Goal: Navigation & Orientation: Understand site structure

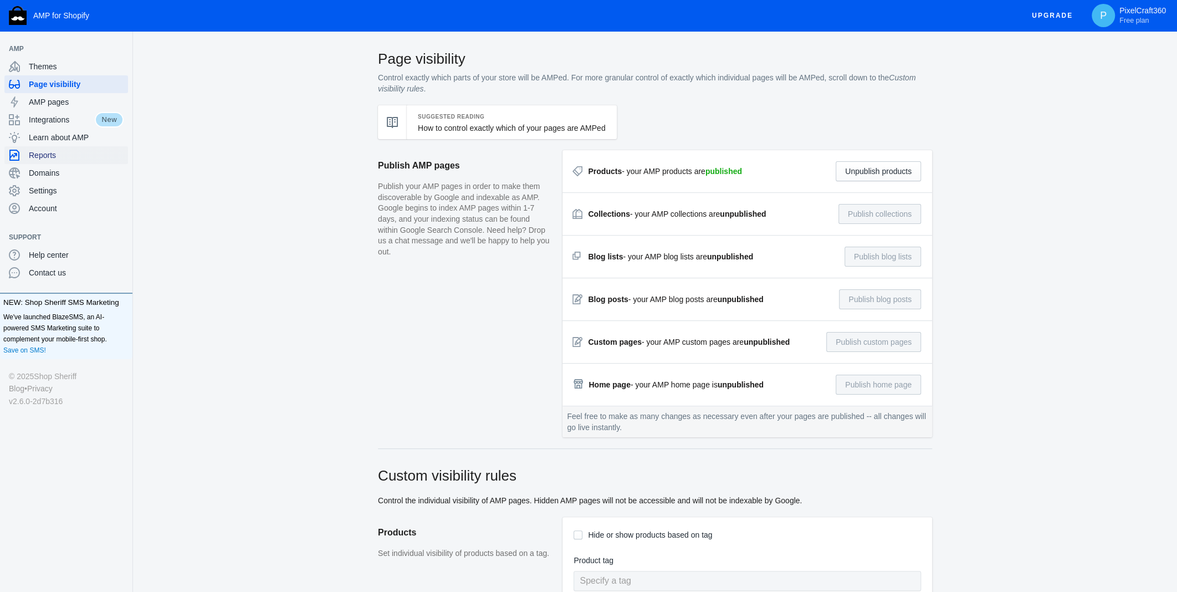
click at [45, 147] on div "Reports" at bounding box center [66, 155] width 115 height 18
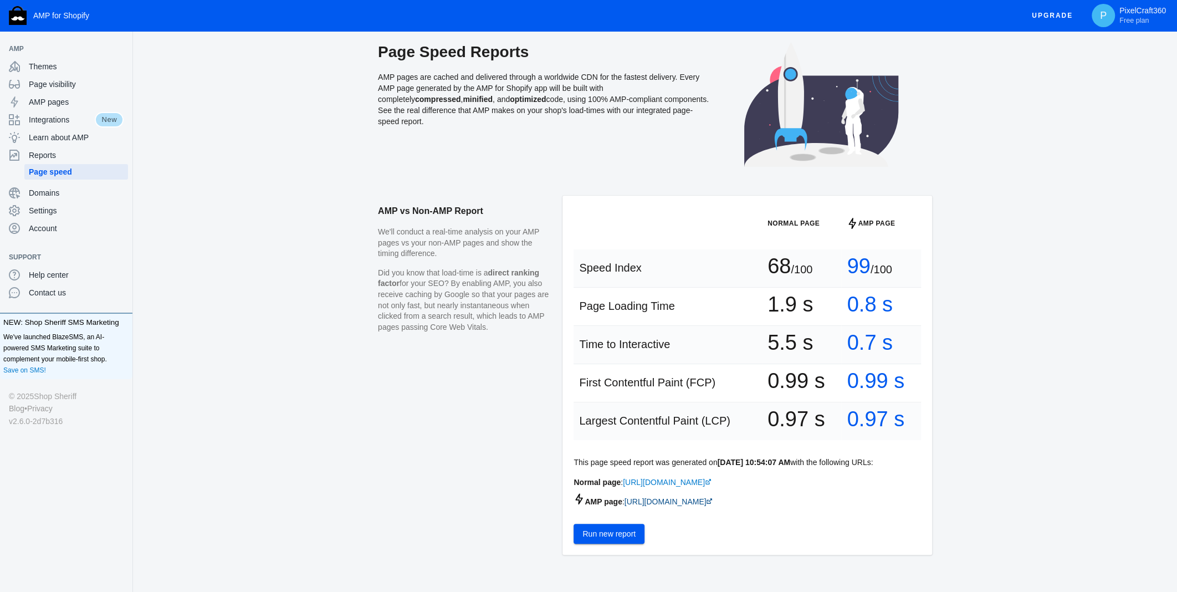
click at [713, 506] on link "[URL][DOMAIN_NAME]" at bounding box center [669, 501] width 89 height 9
click at [83, 116] on span "Integrations" at bounding box center [62, 119] width 66 height 11
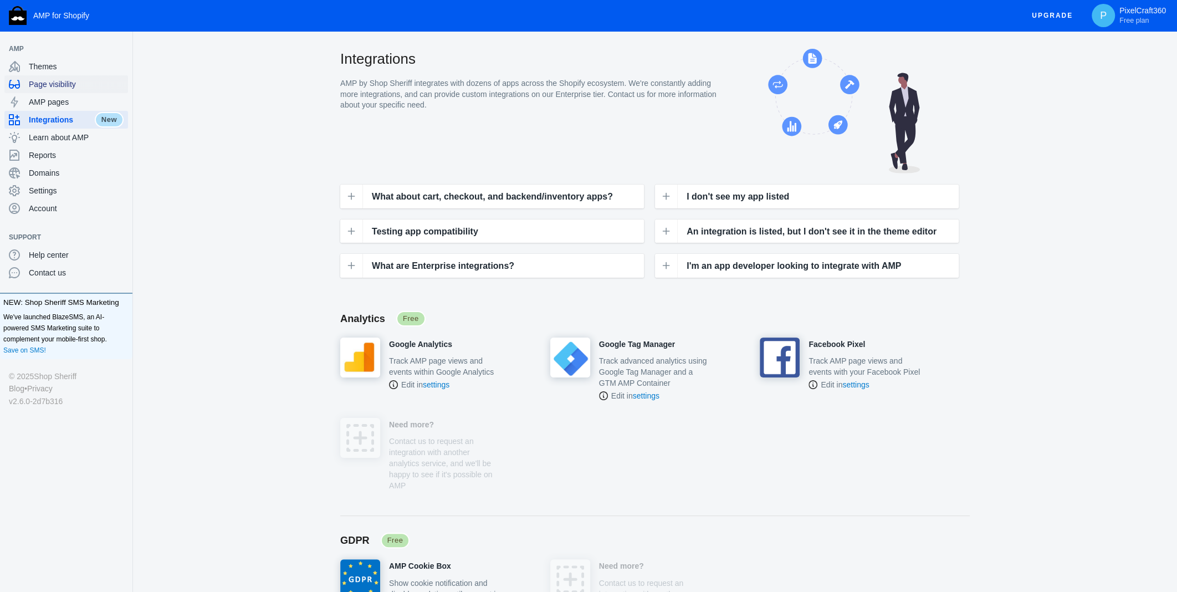
click at [78, 84] on span "Page visibility" at bounding box center [76, 84] width 95 height 11
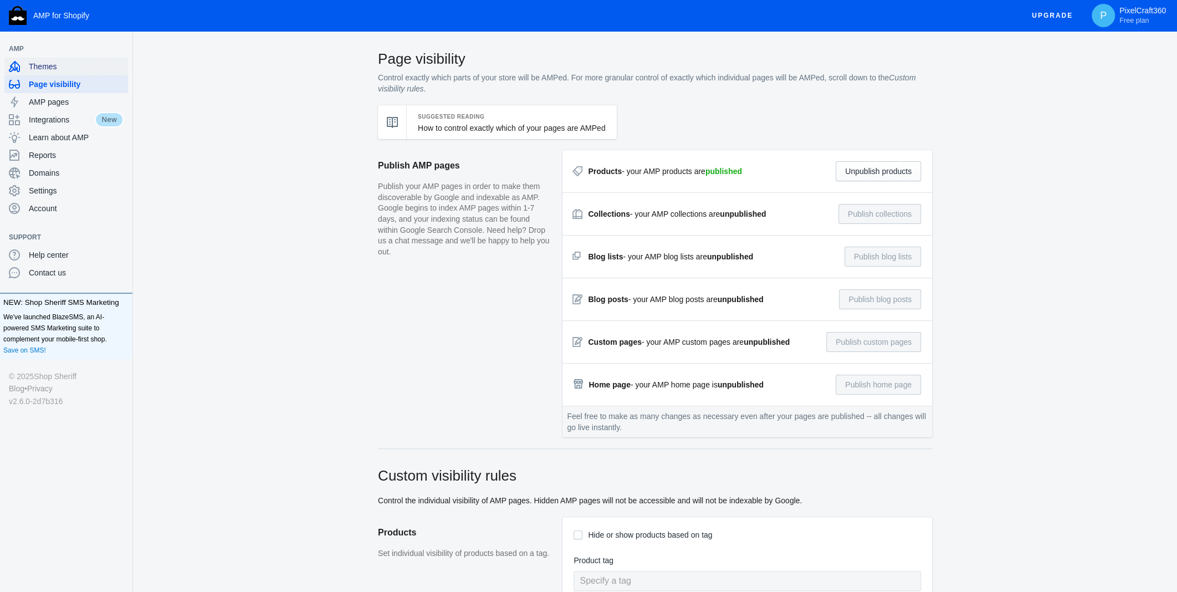
click at [52, 74] on div "Themes" at bounding box center [66, 67] width 115 height 18
